Goal: Transaction & Acquisition: Purchase product/service

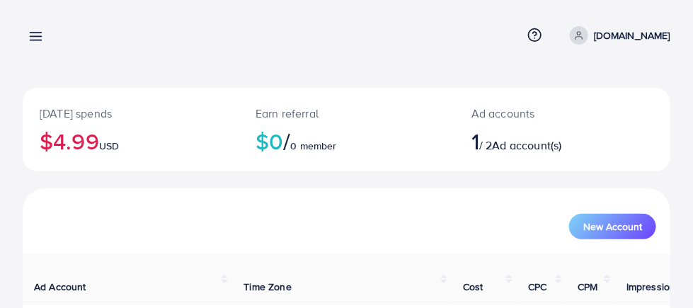
click at [35, 42] on icon at bounding box center [35, 36] width 15 height 15
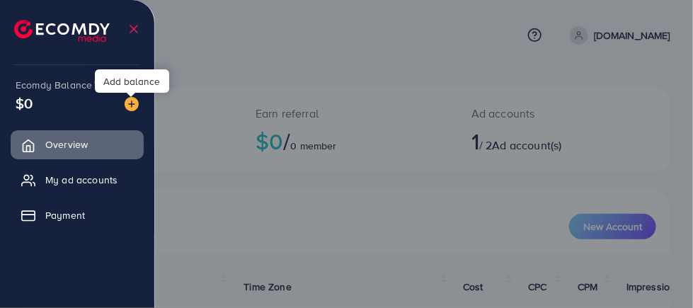
click at [133, 105] on img at bounding box center [132, 104] width 14 height 14
click at [129, 81] on div "Add balance" at bounding box center [132, 80] width 74 height 23
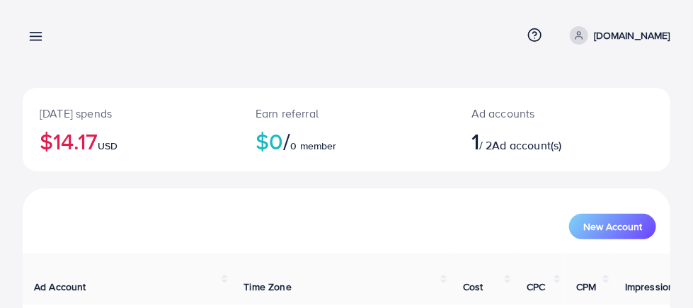
click at [35, 35] on icon at bounding box center [35, 36] width 15 height 15
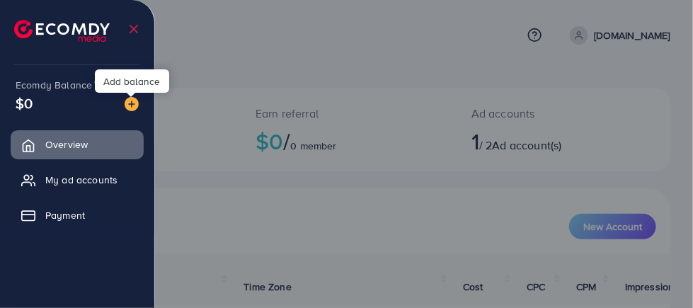
click at [131, 106] on img at bounding box center [132, 104] width 14 height 14
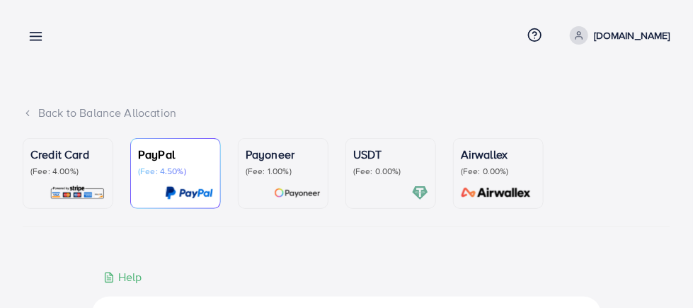
click at [74, 173] on p "(Fee: 4.00%)" at bounding box center [67, 171] width 75 height 11
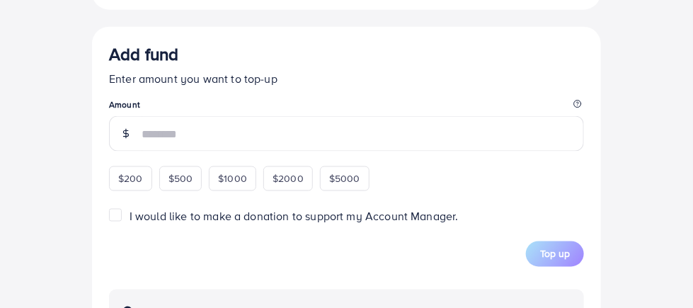
scroll to position [538, 0]
click at [177, 176] on span "$500" at bounding box center [181, 178] width 25 height 14
type input "***"
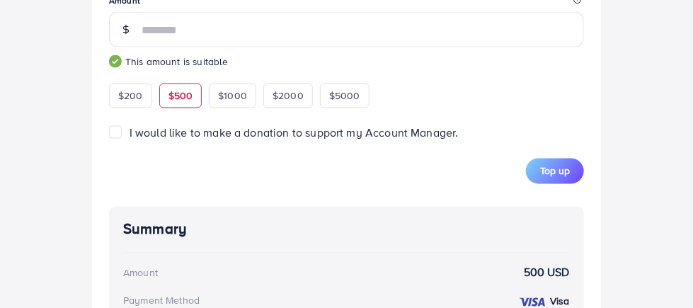
scroll to position [641, 0]
click at [548, 179] on button "Top up" at bounding box center [555, 171] width 58 height 25
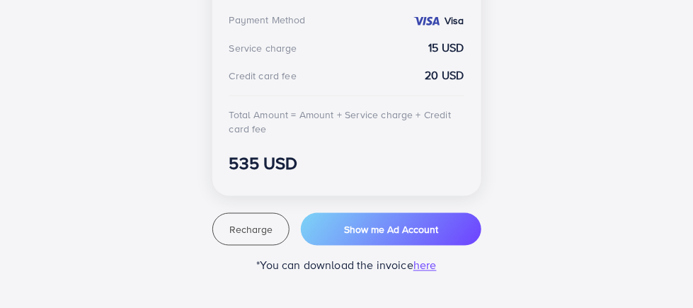
scroll to position [509, 0]
click at [379, 232] on span "Show me Ad Account" at bounding box center [391, 229] width 94 height 14
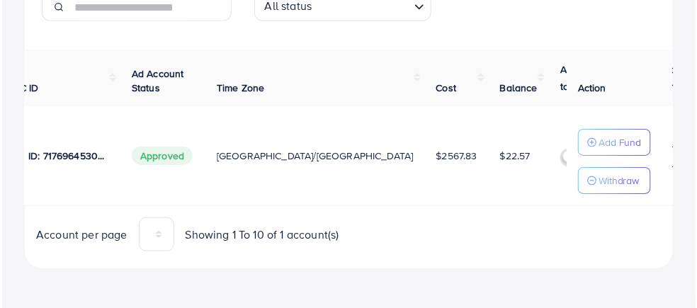
scroll to position [0, 213]
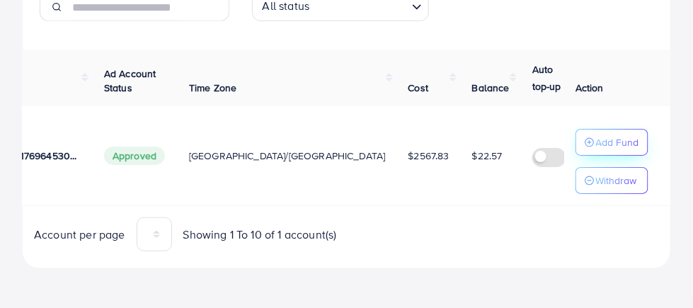
click at [600, 142] on p "Add Fund" at bounding box center [617, 142] width 43 height 17
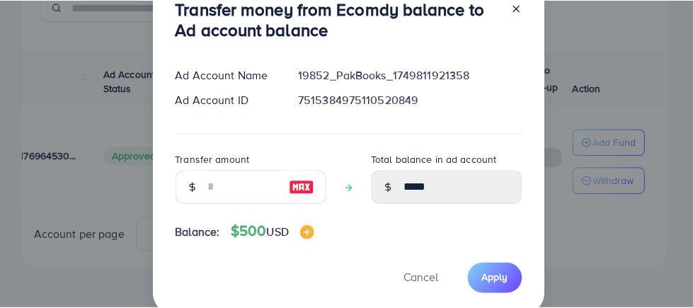
scroll to position [89, 0]
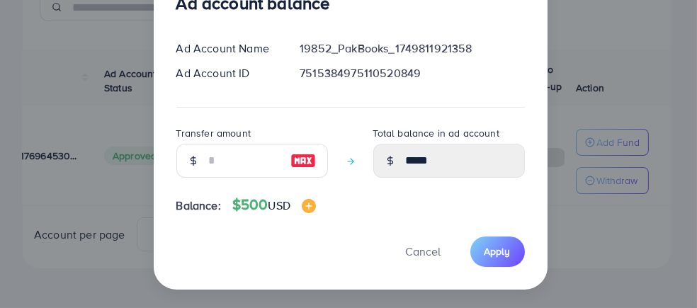
click at [302, 163] on img at bounding box center [302, 160] width 25 height 17
type input "***"
type input "******"
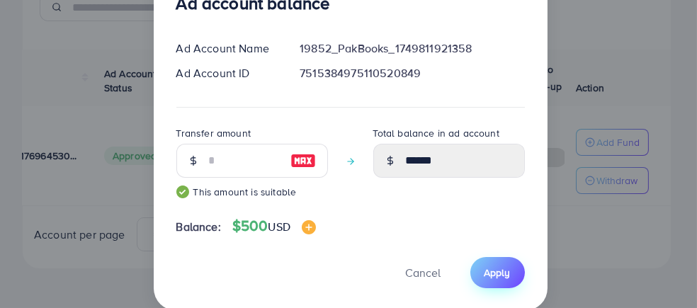
click at [495, 275] on span "Apply" at bounding box center [497, 273] width 26 height 14
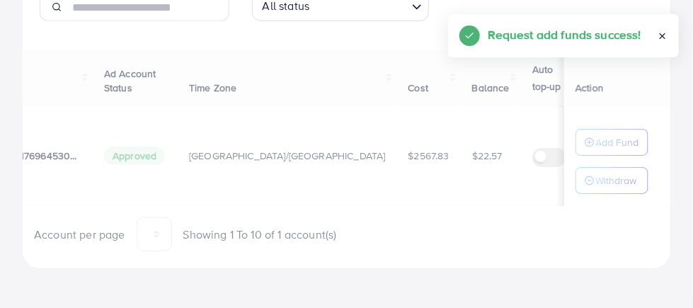
scroll to position [0, 210]
